Goal: Use online tool/utility: Utilize a website feature to perform a specific function

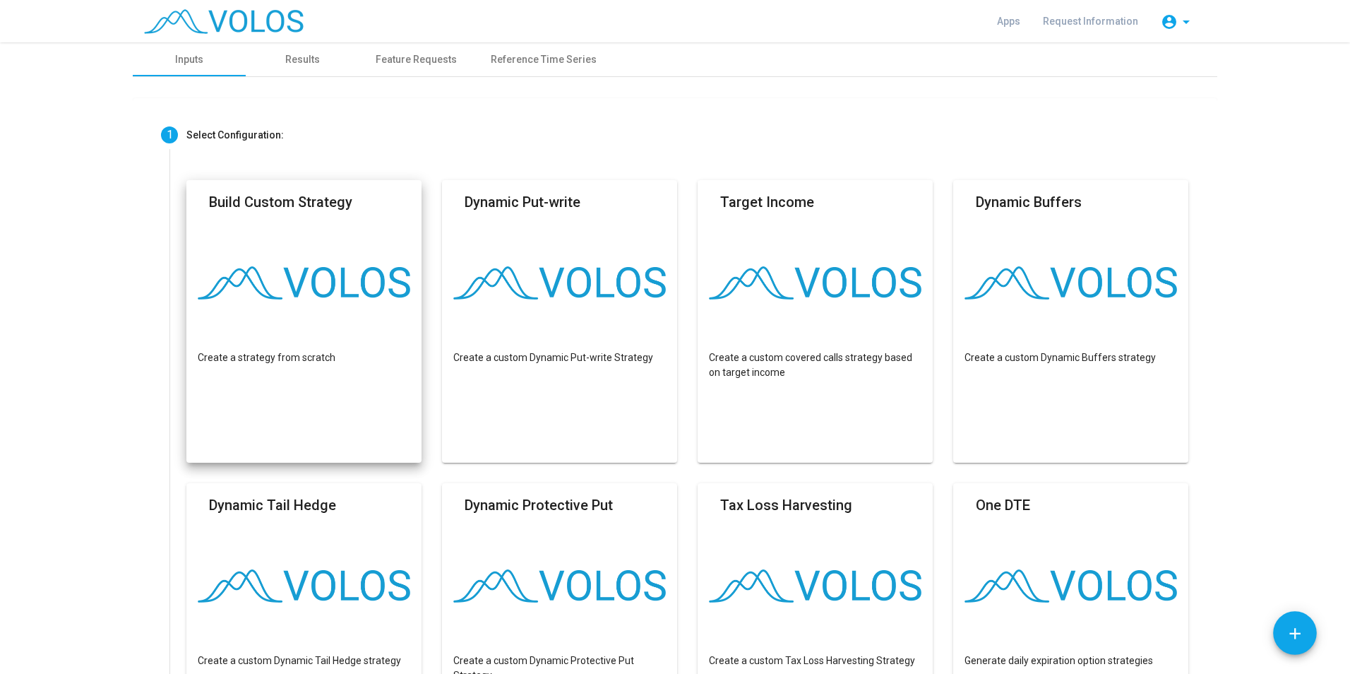
click at [312, 254] on mat-card "Build Custom Strategy Create a strategy from scratch" at bounding box center [303, 321] width 235 height 282
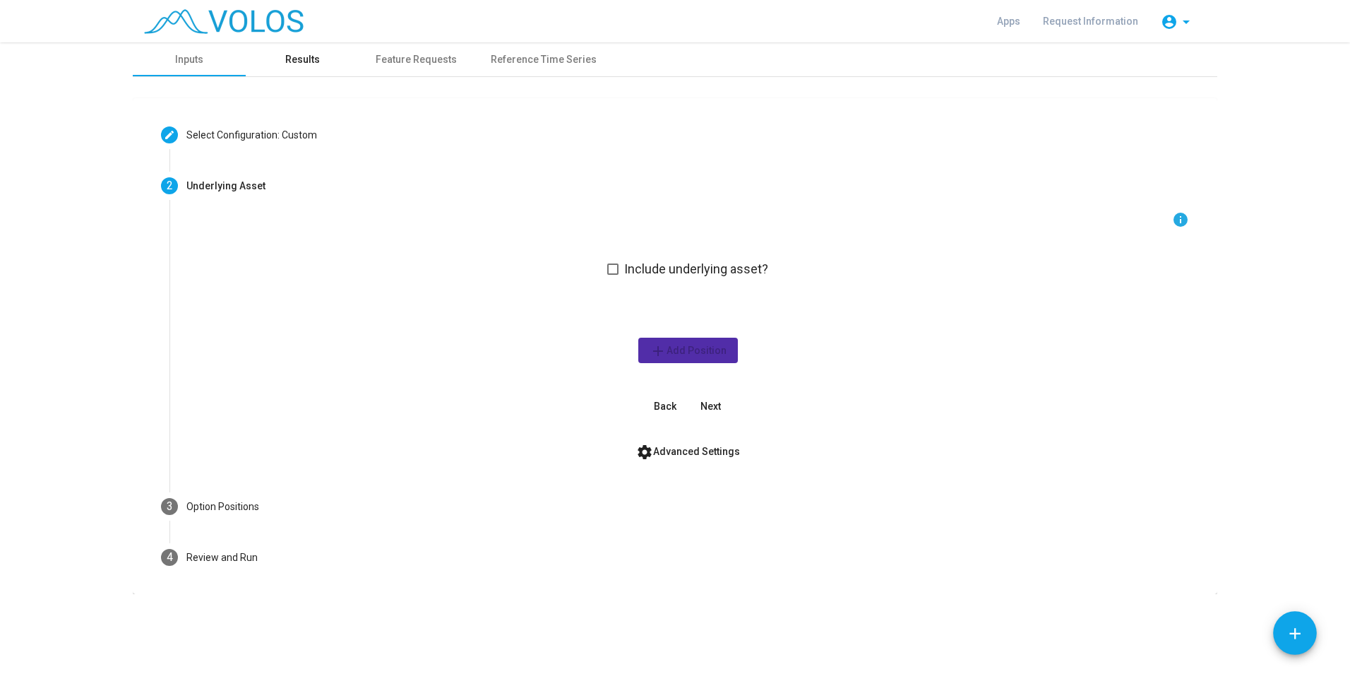
click at [299, 60] on div "Results" at bounding box center [302, 59] width 35 height 15
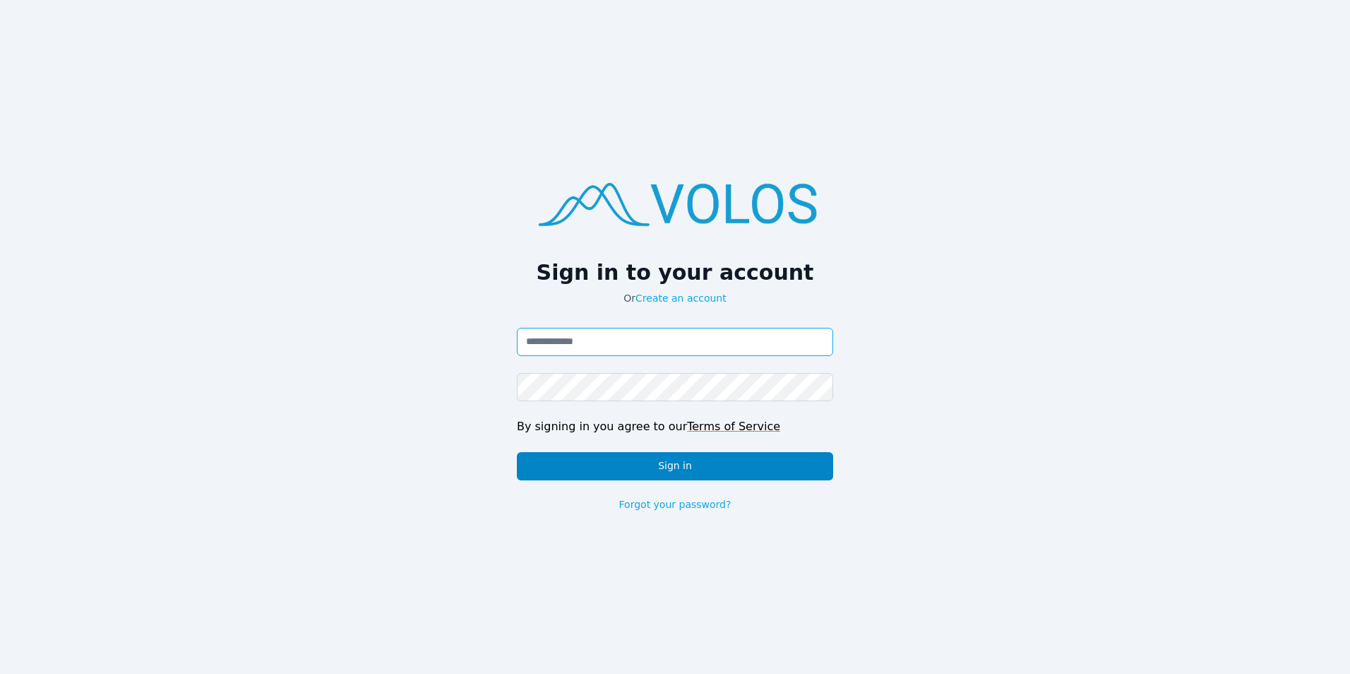
type input "**********"
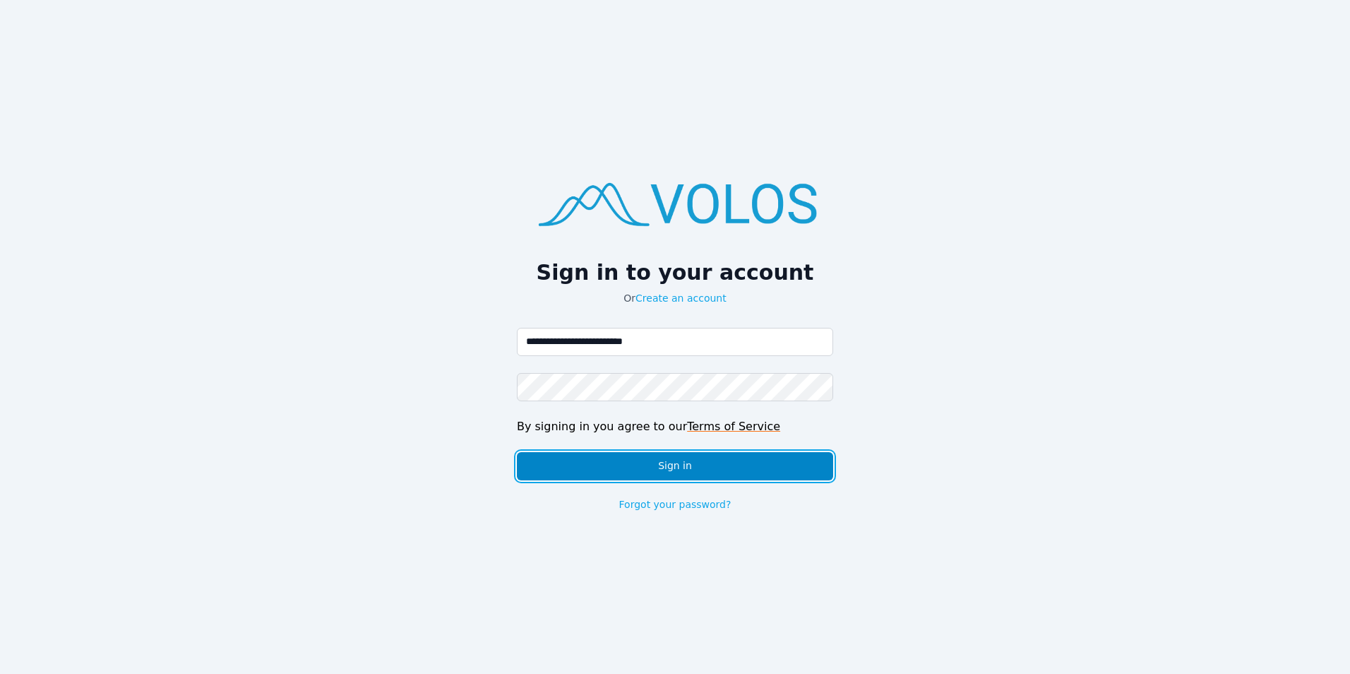
click at [602, 452] on button "Sign in" at bounding box center [675, 466] width 316 height 28
